Goal: Use online tool/utility: Utilize a website feature to perform a specific function

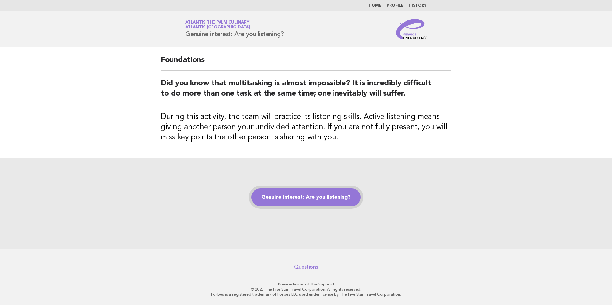
click at [323, 203] on link "Genuine interest: Are you listening?" at bounding box center [305, 197] width 109 height 18
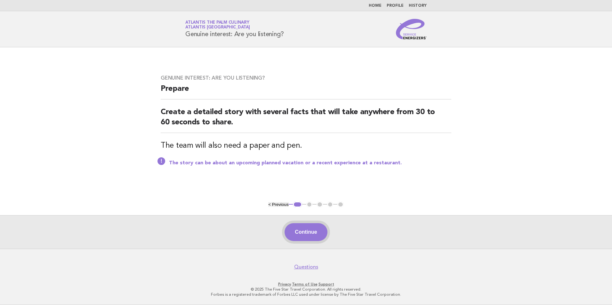
click at [297, 233] on button "Continue" at bounding box center [305, 232] width 43 height 18
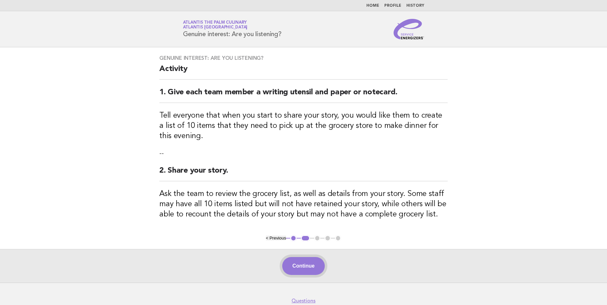
click at [302, 263] on button "Continue" at bounding box center [303, 266] width 43 height 18
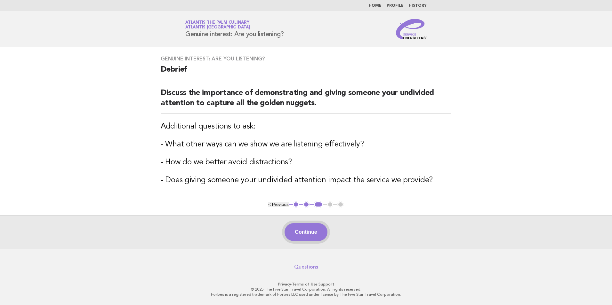
click at [303, 229] on button "Continue" at bounding box center [305, 232] width 43 height 18
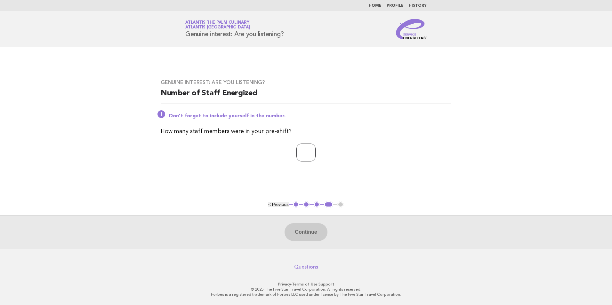
click at [296, 147] on input "number" at bounding box center [305, 153] width 19 height 18
type input "**"
click at [311, 226] on button "Continue" at bounding box center [305, 232] width 43 height 18
